Goal: Information Seeking & Learning: Check status

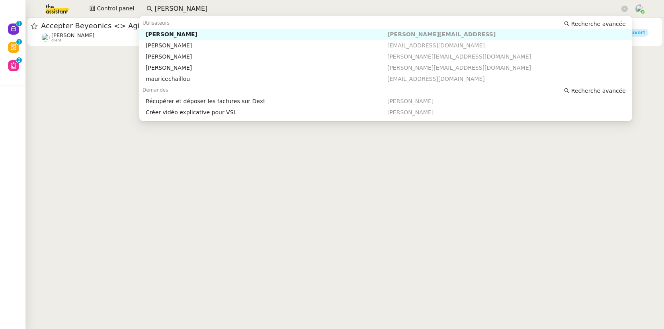
click at [79, 5] on div "Control panel maurice" at bounding box center [332, 9] width 624 height 18
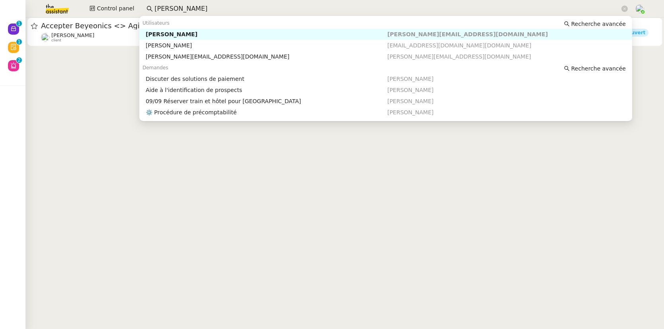
click at [164, 35] on div "Colin Chaffotte" at bounding box center [267, 34] width 242 height 7
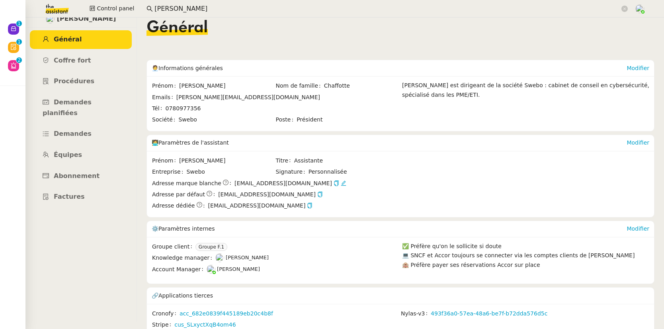
scroll to position [19, 0]
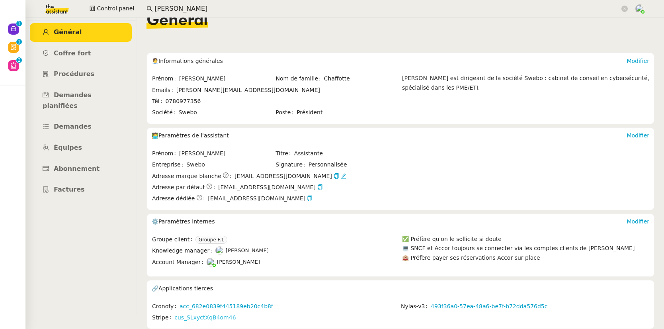
click at [219, 313] on link "cus_SLxyctXqB4om46" at bounding box center [204, 317] width 61 height 9
click at [204, 11] on input "colin chafott" at bounding box center [386, 9] width 465 height 11
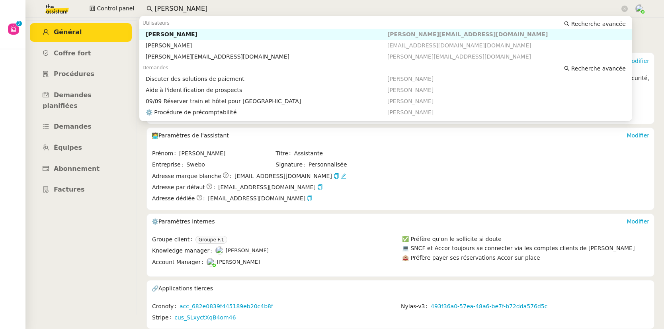
click at [203, 11] on input "colin chafott" at bounding box center [386, 9] width 465 height 11
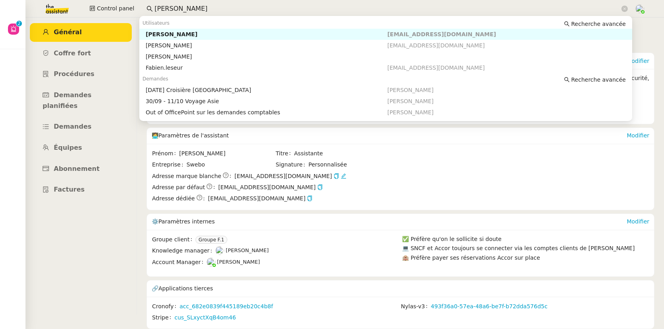
click at [185, 33] on div "Fabien Lesur" at bounding box center [267, 34] width 242 height 7
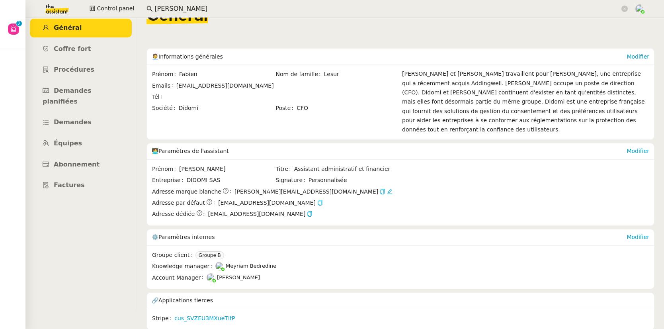
scroll to position [15, 0]
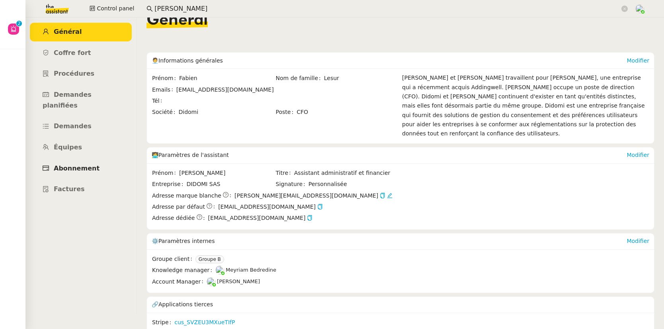
click at [87, 164] on span "Abonnement" at bounding box center [77, 168] width 46 height 8
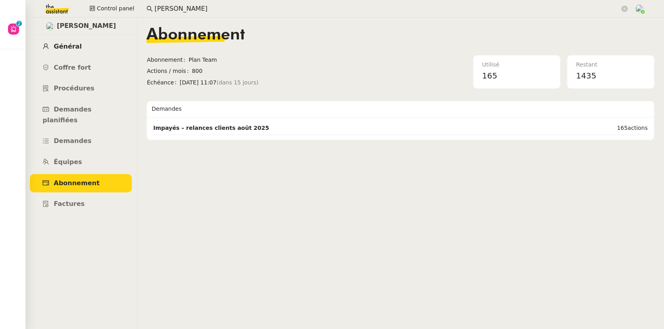
click at [70, 51] on link "Général" at bounding box center [81, 46] width 102 height 19
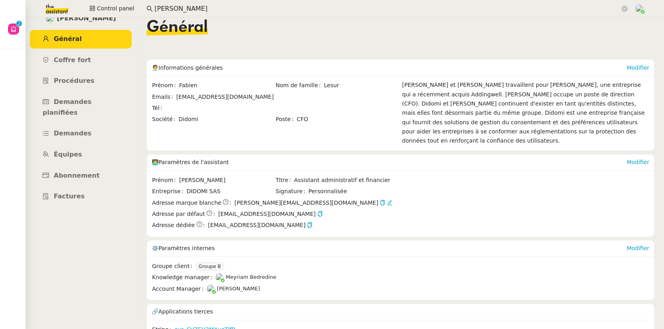
scroll to position [15, 0]
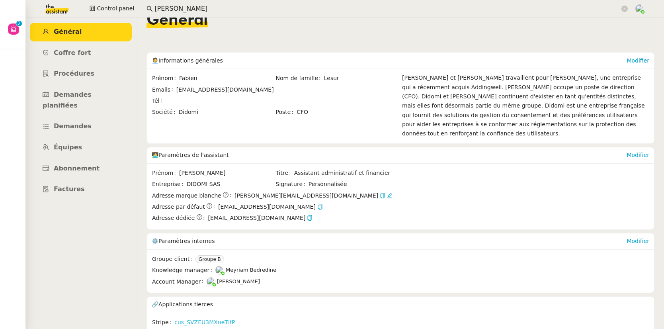
click at [216, 318] on link "cus_SVZEU3MXueTIfP" at bounding box center [204, 322] width 60 height 9
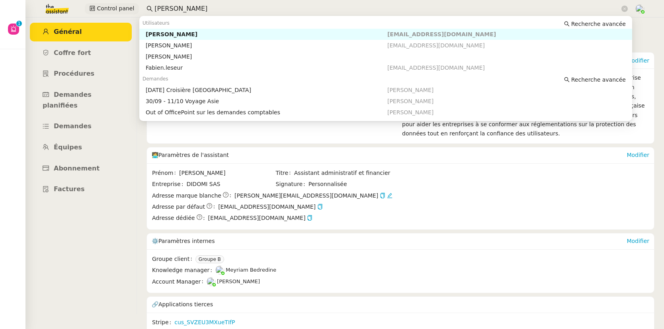
drag, startPoint x: 217, startPoint y: 7, endPoint x: 135, endPoint y: 6, distance: 81.2
click at [135, 6] on div "Control panel fabien lesur" at bounding box center [332, 9] width 624 height 18
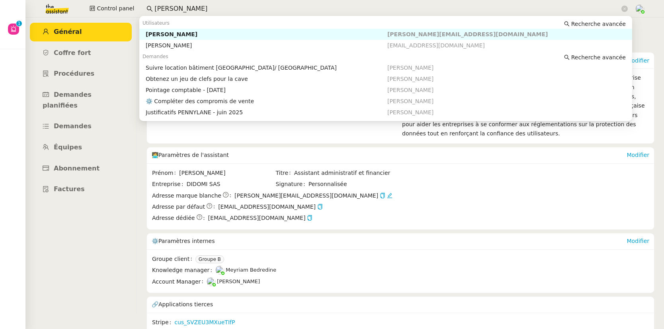
click at [207, 31] on div "Arthur Serpette" at bounding box center [267, 34] width 242 height 7
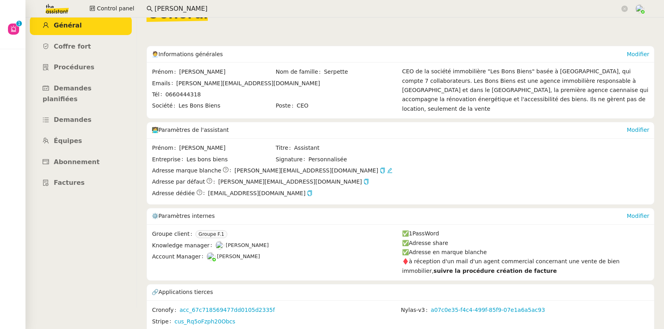
scroll to position [28, 0]
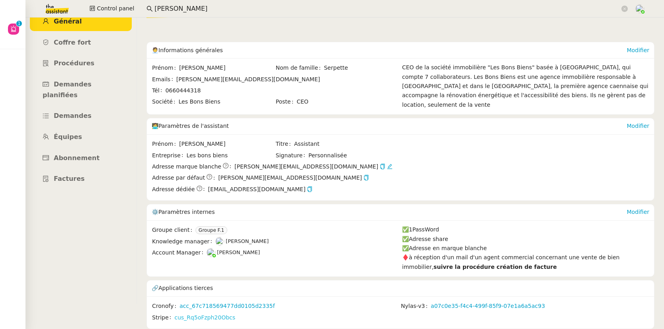
click at [215, 313] on link "cus_Rq5oFzph20Obcs" at bounding box center [204, 317] width 61 height 9
click at [219, 313] on link "cus_Rq5oFzph20Obcs" at bounding box center [204, 317] width 61 height 9
click at [191, 315] on link "cus_Rq5oFzph20Obcs" at bounding box center [204, 317] width 61 height 9
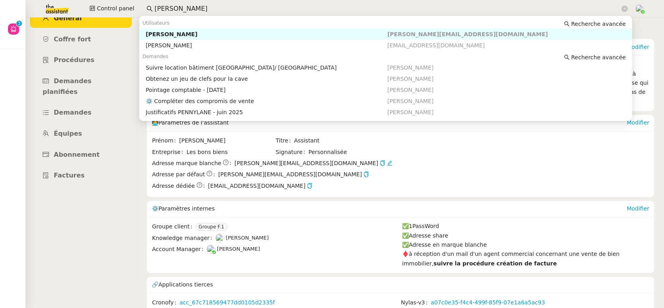
drag, startPoint x: 183, startPoint y: 8, endPoint x: 139, endPoint y: 8, distance: 44.6
click at [142, 8] on nz-input-group "arthur ser" at bounding box center [387, 9] width 490 height 12
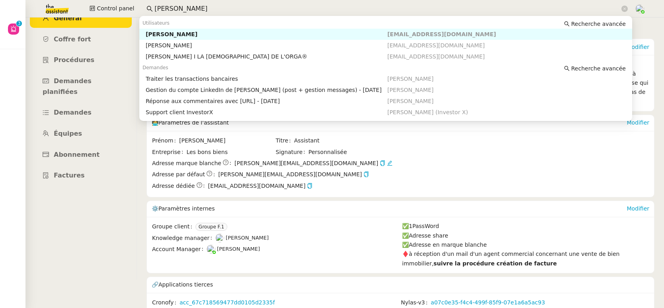
click at [152, 33] on div "Hugo Bentz" at bounding box center [267, 34] width 242 height 7
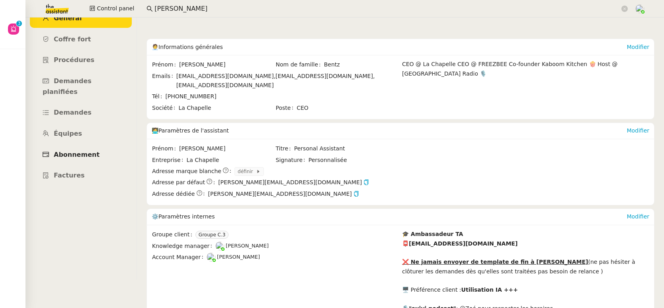
click at [82, 151] on span "Abonnement" at bounding box center [77, 155] width 46 height 8
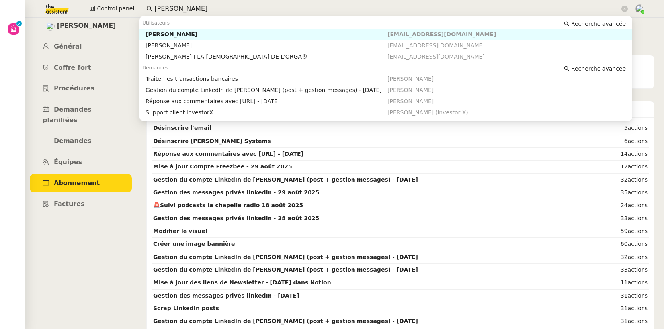
drag, startPoint x: 184, startPoint y: 10, endPoint x: 152, endPoint y: 8, distance: 31.9
click at [154, 8] on input "hugo ben" at bounding box center [386, 9] width 465 height 11
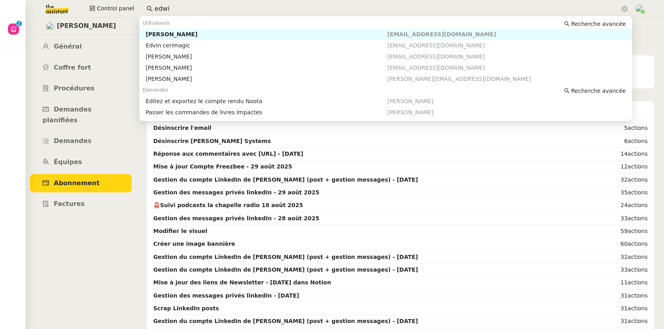
click at [169, 32] on div "Edwige Giron-Fleckinger" at bounding box center [267, 34] width 242 height 7
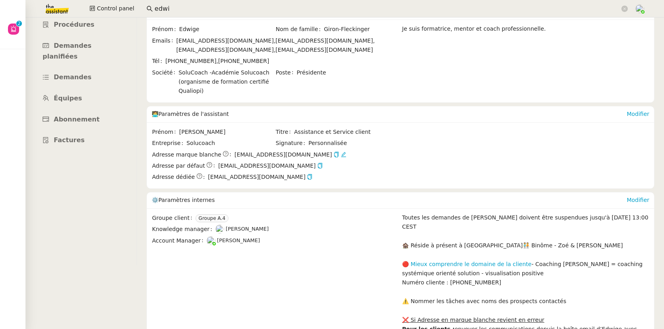
scroll to position [138, 0]
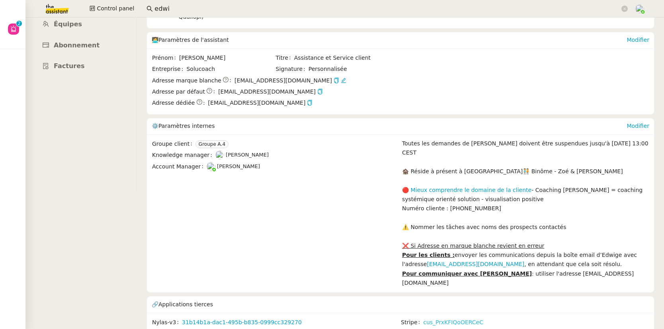
click at [430, 318] on link "cus_PrxKFIQoOERCeC" at bounding box center [453, 322] width 60 height 9
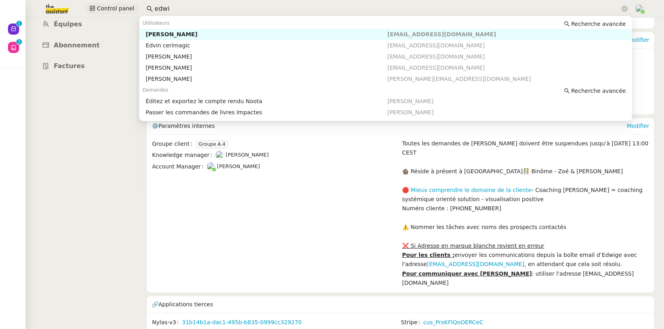
drag, startPoint x: 157, startPoint y: 9, endPoint x: 131, endPoint y: 8, distance: 26.7
click at [131, 8] on div "Control panel edwi" at bounding box center [332, 9] width 624 height 18
type input "g"
drag, startPoint x: 166, startPoint y: 8, endPoint x: 142, endPoint y: 8, distance: 24.7
click at [142, 8] on nz-input-group "rouv" at bounding box center [387, 9] width 490 height 12
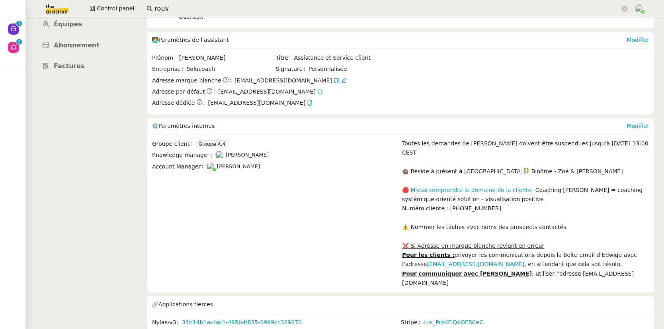
paste input "Rouvroy"
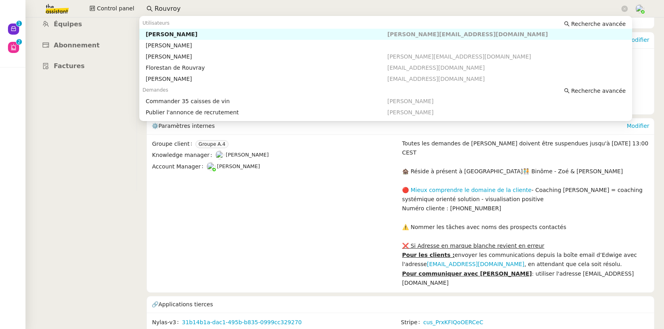
click at [173, 33] on div "Guillaume Rouvroy" at bounding box center [267, 34] width 242 height 7
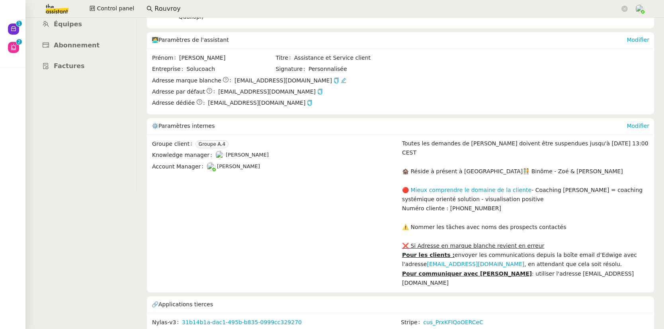
scroll to position [5, 0]
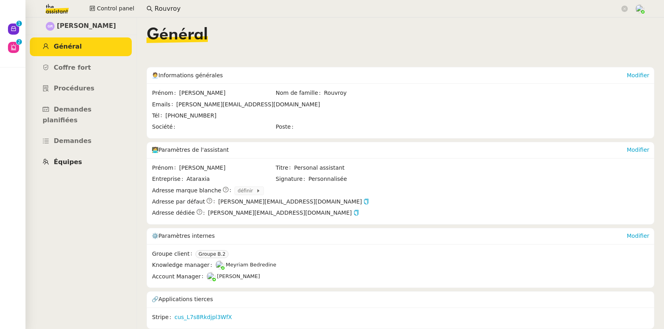
click at [76, 158] on span "Équipes" at bounding box center [68, 162] width 28 height 8
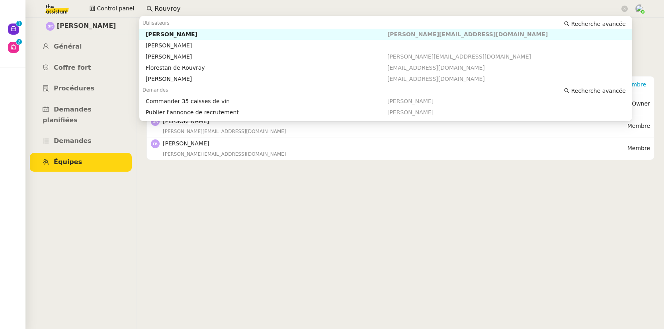
drag, startPoint x: 151, startPoint y: 7, endPoint x: 138, endPoint y: 6, distance: 13.6
click at [138, 6] on div "Control panel Rouvroy" at bounding box center [332, 9] width 624 height 18
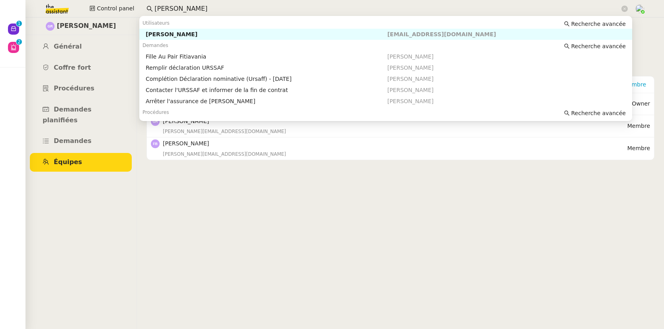
click at [185, 30] on nz-auto-option "Christophe Dumas dumaschris@free.fr" at bounding box center [385, 34] width 493 height 11
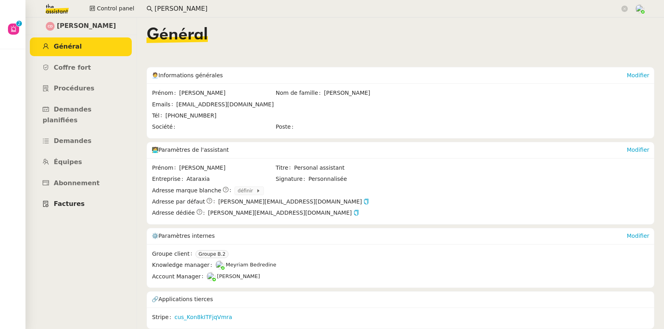
click at [76, 200] on span "Factures" at bounding box center [69, 204] width 31 height 8
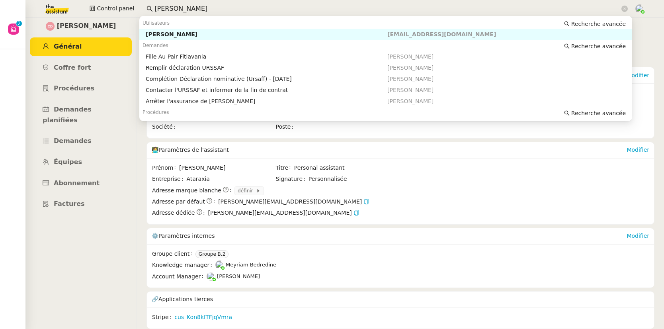
click at [215, 8] on input "christophe dumas" at bounding box center [386, 9] width 465 height 11
click at [75, 153] on link "Équipes" at bounding box center [81, 162] width 102 height 19
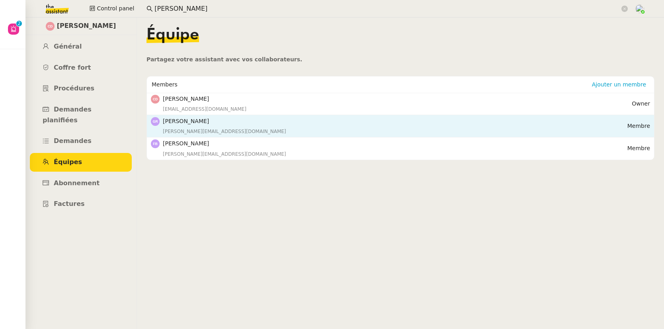
click at [197, 129] on div "guillaume.rouvroy@gmail.com" at bounding box center [395, 131] width 464 height 8
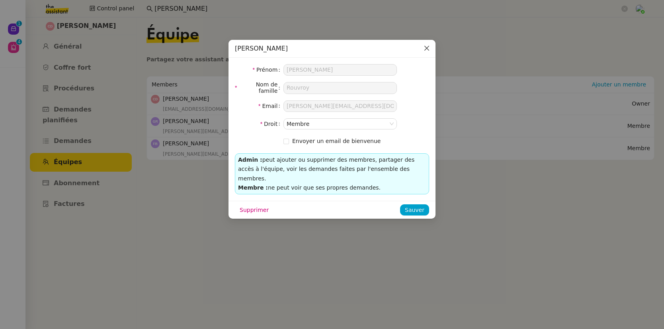
click at [427, 49] on icon "Close" at bounding box center [426, 48] width 5 height 5
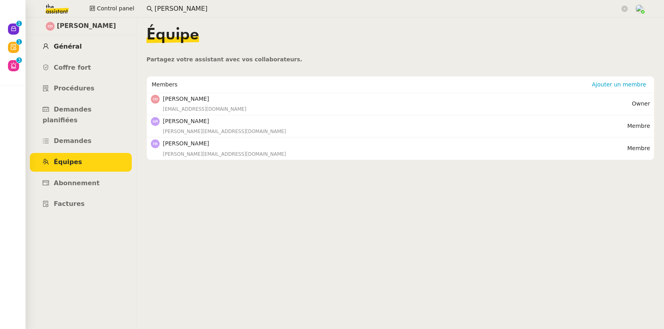
click at [76, 44] on span "Général" at bounding box center [68, 47] width 28 height 8
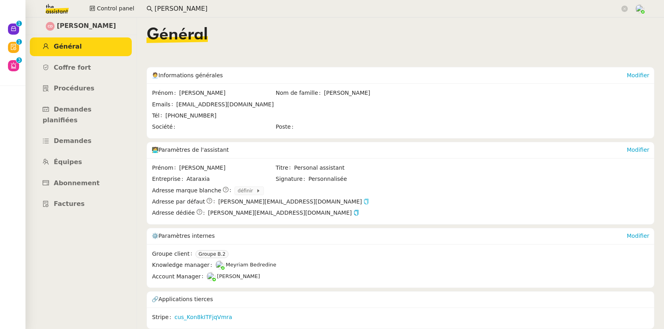
click at [363, 202] on icon "button" at bounding box center [366, 202] width 6 height 6
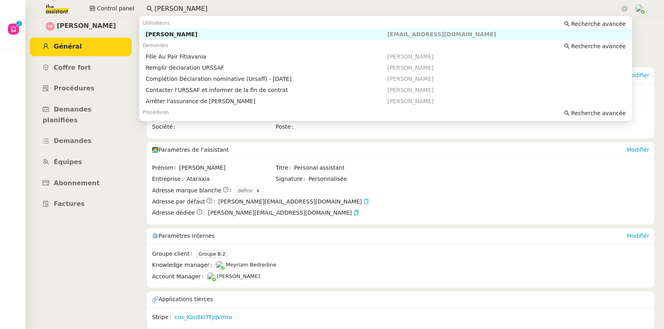
drag, startPoint x: 220, startPoint y: 5, endPoint x: 137, endPoint y: 4, distance: 82.8
click at [137, 4] on div "Control panel christophe dumas" at bounding box center [332, 9] width 624 height 18
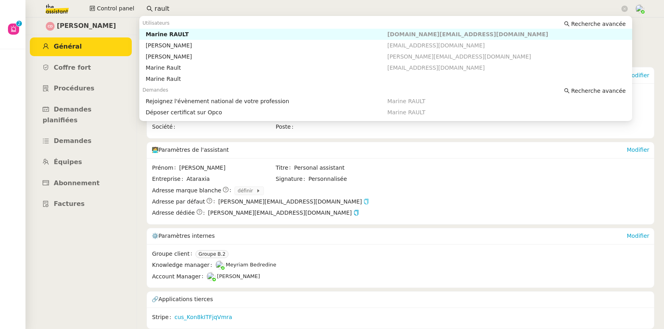
click at [158, 29] on nz-auto-option "Marine RAULT bwa.archi@gmail.com" at bounding box center [385, 34] width 493 height 11
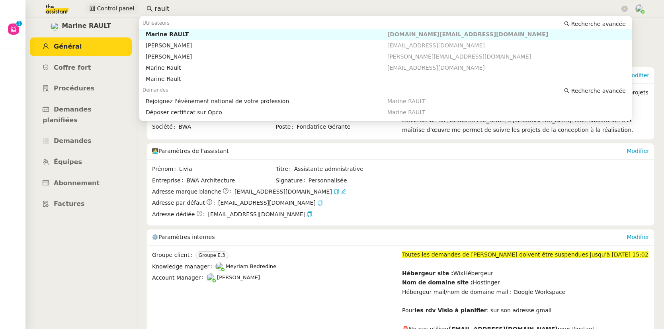
drag, startPoint x: 170, startPoint y: 11, endPoint x: 134, endPoint y: 11, distance: 35.8
click at [134, 11] on div "Control panel rault" at bounding box center [332, 9] width 624 height 18
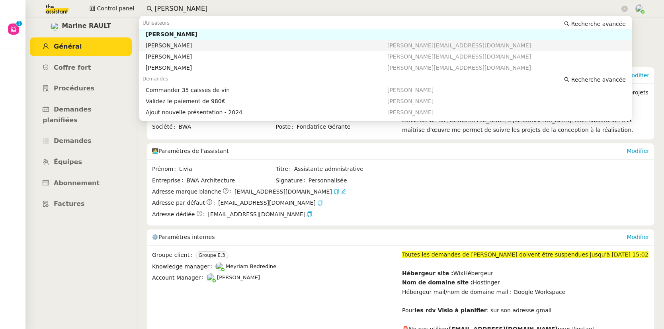
click at [175, 42] on div "Guillaume Rouvroy" at bounding box center [267, 45] width 242 height 7
type input "guillaume rouv"
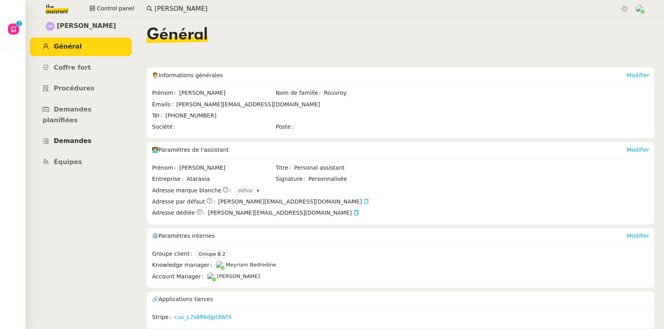
click at [64, 137] on link "Demandes" at bounding box center [81, 141] width 102 height 19
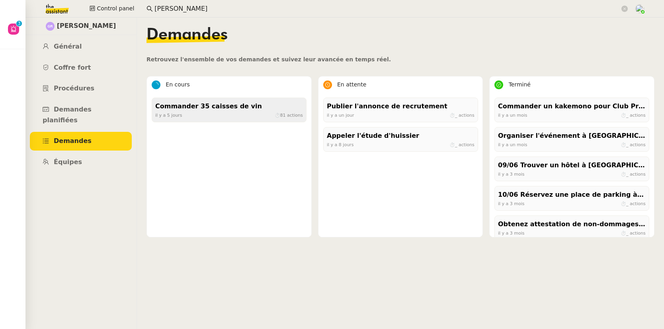
click at [187, 115] on div "il y a 5 jours ⏱ 81 actions" at bounding box center [229, 114] width 148 height 7
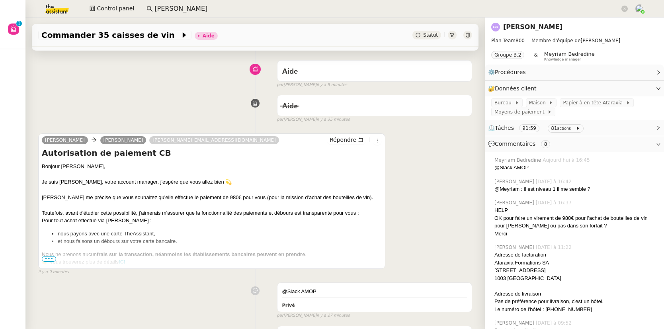
scroll to position [56, 0]
click at [50, 257] on span "•••" at bounding box center [49, 258] width 14 height 6
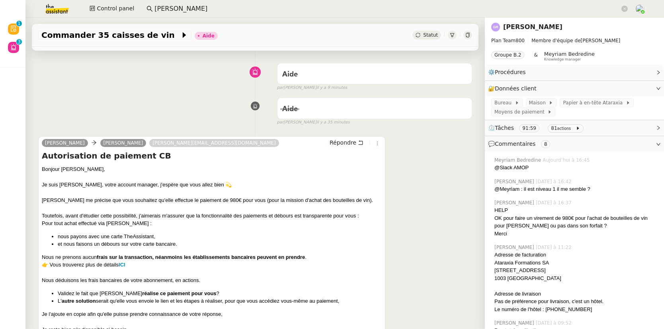
scroll to position [0, 0]
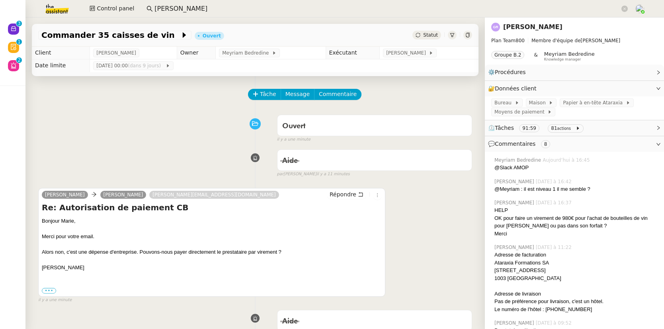
click at [520, 28] on link "Guillaume Rouvroy" at bounding box center [532, 27] width 59 height 8
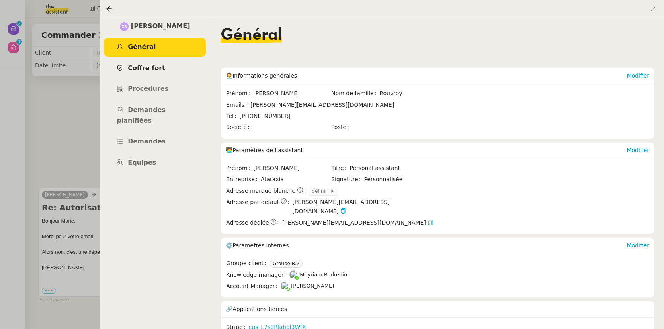
click at [154, 74] on link "Coffre fort" at bounding box center [155, 68] width 102 height 19
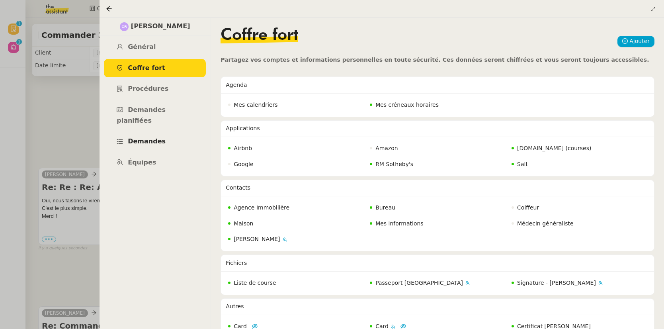
click at [151, 137] on span "Demandes" at bounding box center [147, 141] width 38 height 8
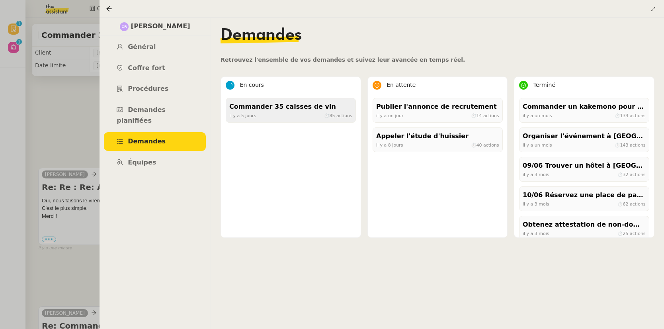
click at [275, 111] on div "Commander 35 caisses de vin" at bounding box center [290, 106] width 123 height 11
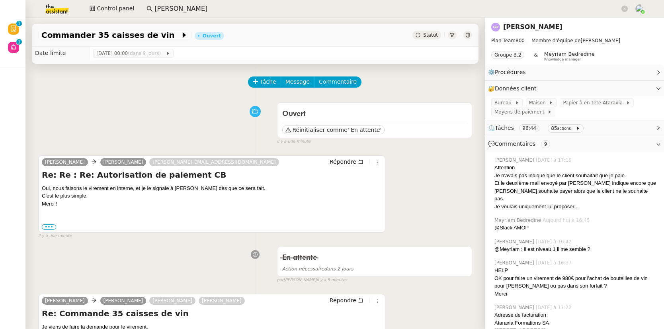
scroll to position [15, 0]
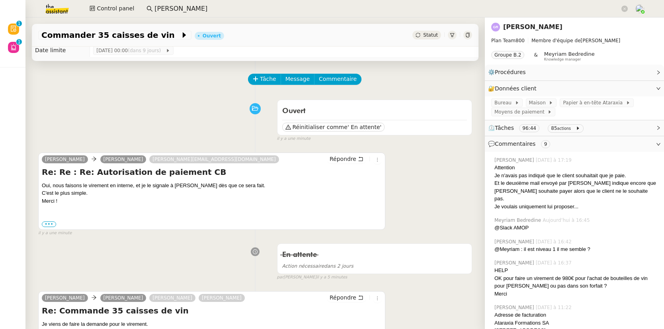
click at [463, 33] on div at bounding box center [467, 35] width 9 height 9
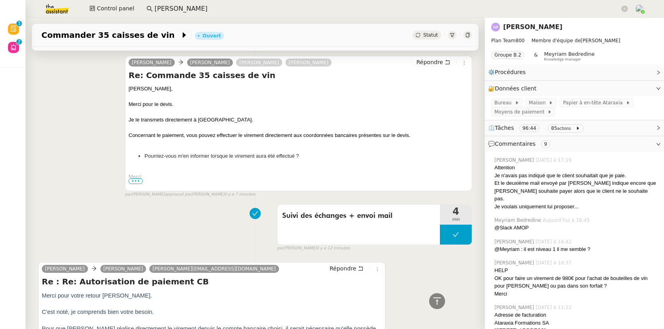
scroll to position [679, 0]
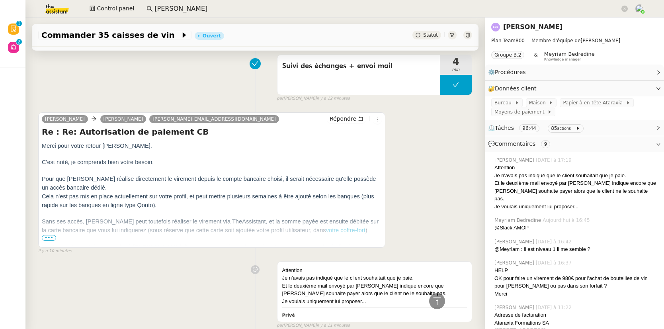
click at [51, 239] on span "•••" at bounding box center [49, 238] width 14 height 6
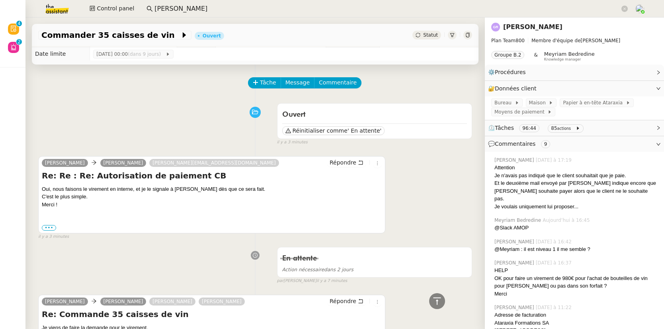
scroll to position [0, 0]
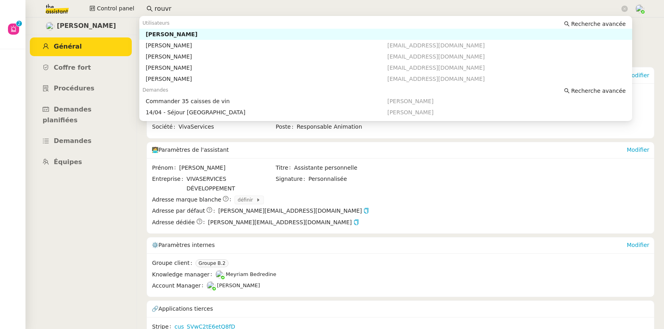
click at [159, 35] on div "[PERSON_NAME]" at bounding box center [267, 34] width 242 height 7
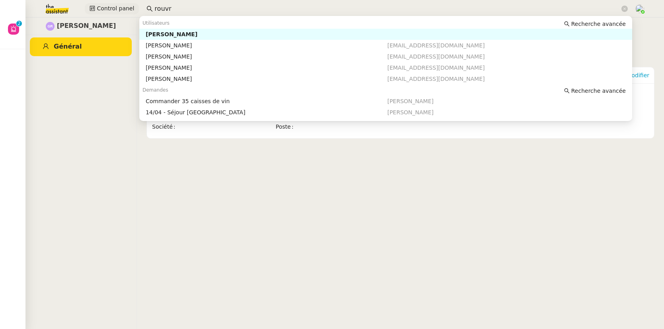
drag, startPoint x: 184, startPoint y: 10, endPoint x: 136, endPoint y: 10, distance: 48.6
click at [136, 10] on div "Control panel rouvr" at bounding box center [332, 9] width 624 height 18
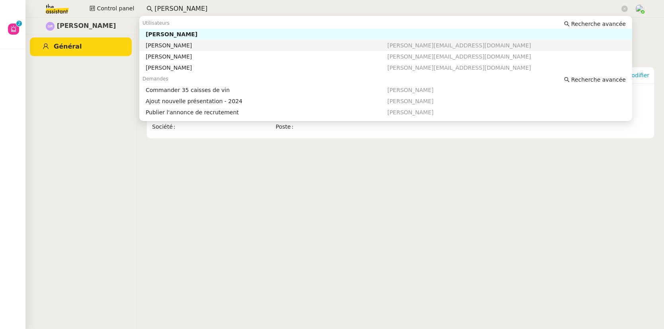
click at [184, 45] on div "Guillaume Rouvroy" at bounding box center [267, 45] width 242 height 7
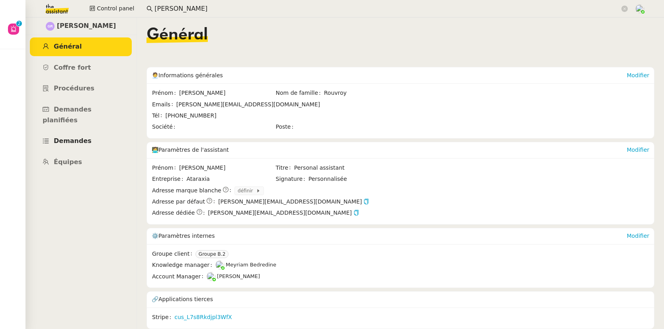
click at [85, 137] on span "Demandes" at bounding box center [73, 141] width 38 height 8
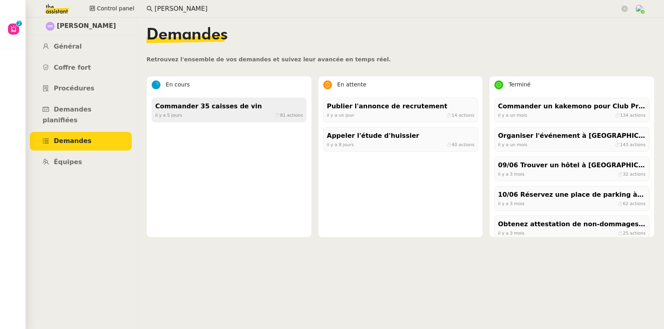
click at [220, 114] on div "il y a 5 jours ⏱ 81 actions" at bounding box center [229, 114] width 148 height 7
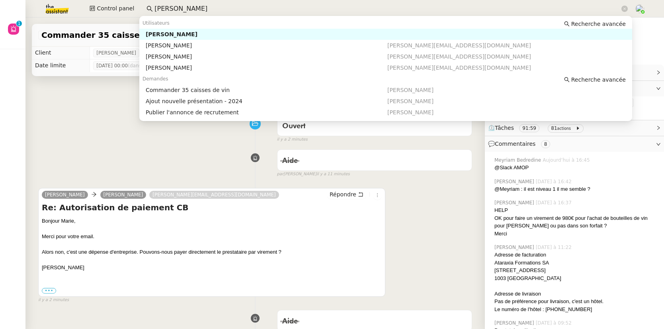
drag, startPoint x: 202, startPoint y: 7, endPoint x: 142, endPoint y: 5, distance: 60.1
click at [142, 5] on nz-input-group "guillaume rouv" at bounding box center [387, 9] width 490 height 12
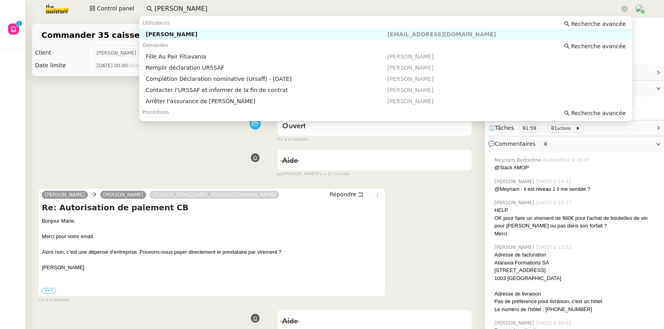
click at [175, 33] on div "Christophe Dumas" at bounding box center [267, 34] width 242 height 7
type input "christophe dumas"
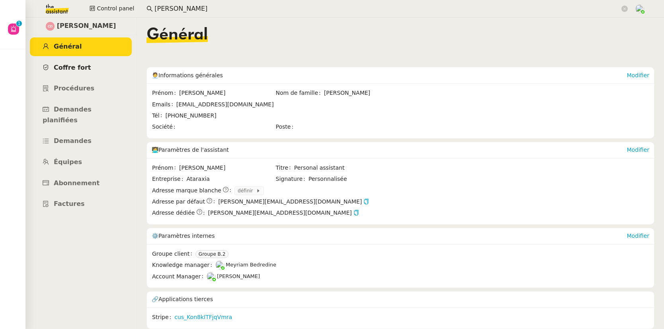
click at [75, 60] on link "Coffre fort" at bounding box center [81, 68] width 102 height 19
